Goal: Task Accomplishment & Management: Manage account settings

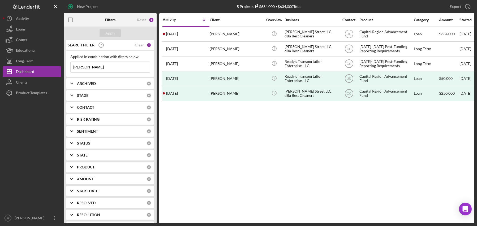
click at [86, 70] on input "[PERSON_NAME]" at bounding box center [110, 67] width 79 height 11
drag, startPoint x: 88, startPoint y: 68, endPoint x: 56, endPoint y: 67, distance: 31.4
click at [56, 67] on div "New Project 5 Projects $634,000 • $634,000 Total [PERSON_NAME] Export Icon/Expo…" at bounding box center [239, 112] width 472 height 224
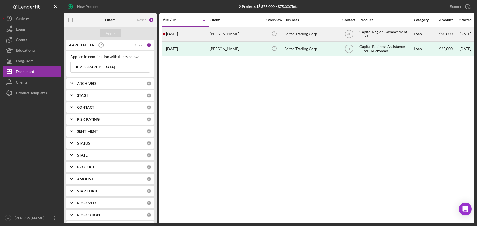
type input "[DEMOGRAPHIC_DATA]"
click at [302, 36] on div "Seitan Trading Corp" at bounding box center [311, 34] width 53 height 14
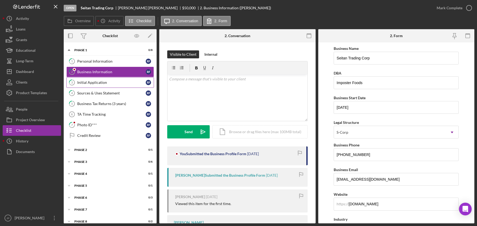
click at [92, 81] on div "Initial Application" at bounding box center [111, 83] width 69 height 4
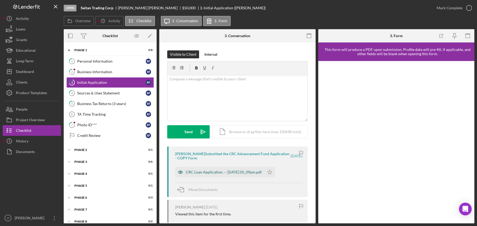
click at [231, 172] on div "CRC Loan Application. -- [DATE] 05_09pm.pdf" at bounding box center [224, 172] width 76 height 4
